Goal: Task Accomplishment & Management: Use online tool/utility

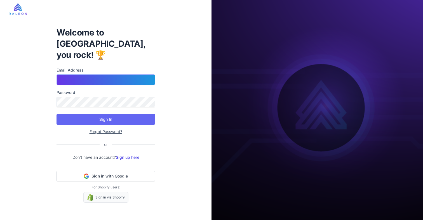
type input "**********"
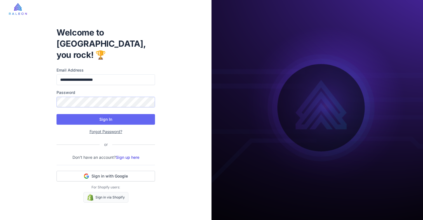
click at [106, 114] on button "Sign In" at bounding box center [106, 119] width 98 height 11
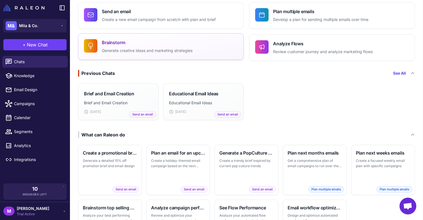
scroll to position [49, 0]
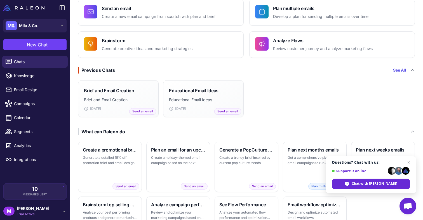
click at [406, 206] on span "Open chat" at bounding box center [407, 207] width 9 height 8
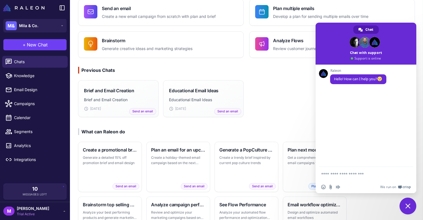
click at [410, 207] on span "Close chat" at bounding box center [407, 206] width 5 height 5
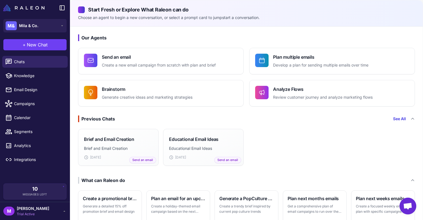
scroll to position [0, 0]
click at [31, 162] on span "Integrations" at bounding box center [38, 160] width 49 height 6
